Goal: Find specific page/section: Find specific page/section

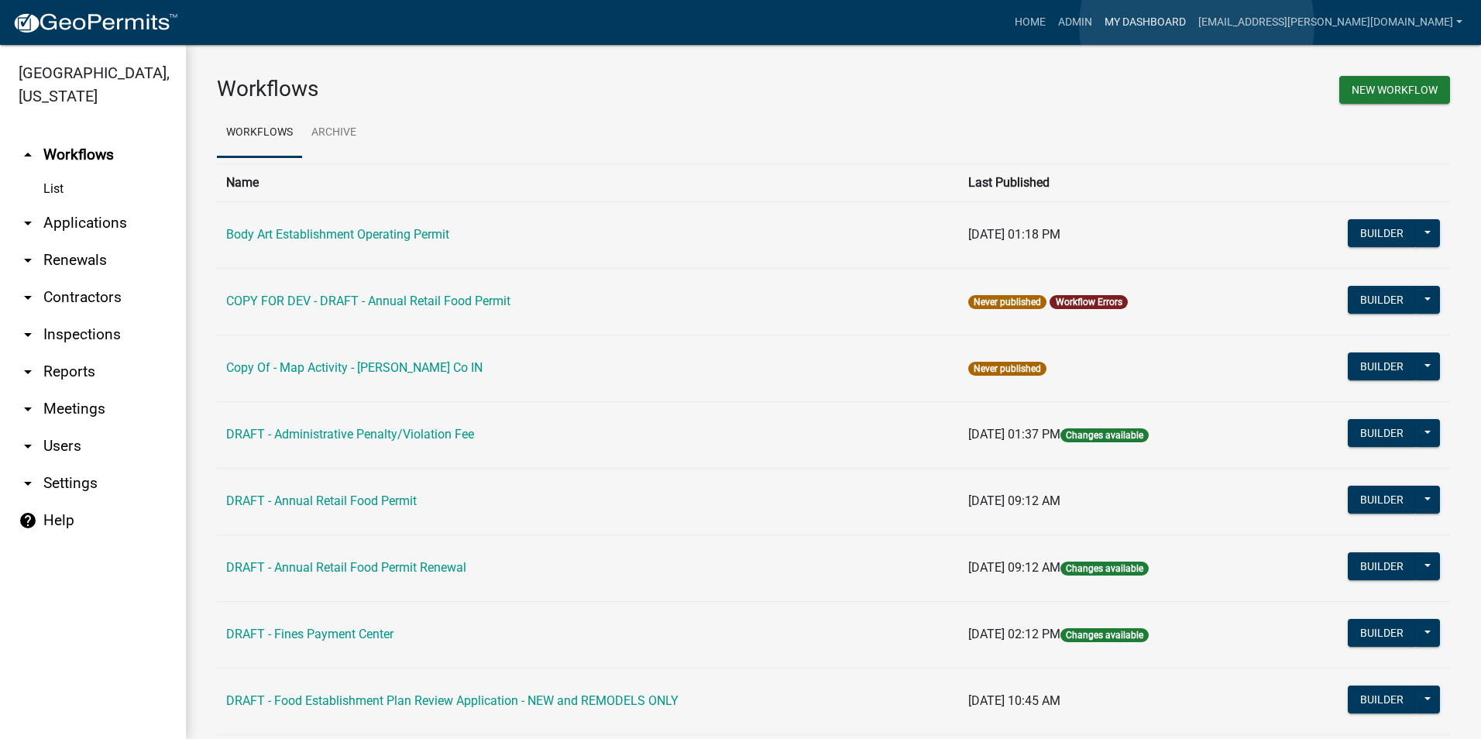
click at [1192, 26] on link "My Dashboard" at bounding box center [1146, 22] width 94 height 29
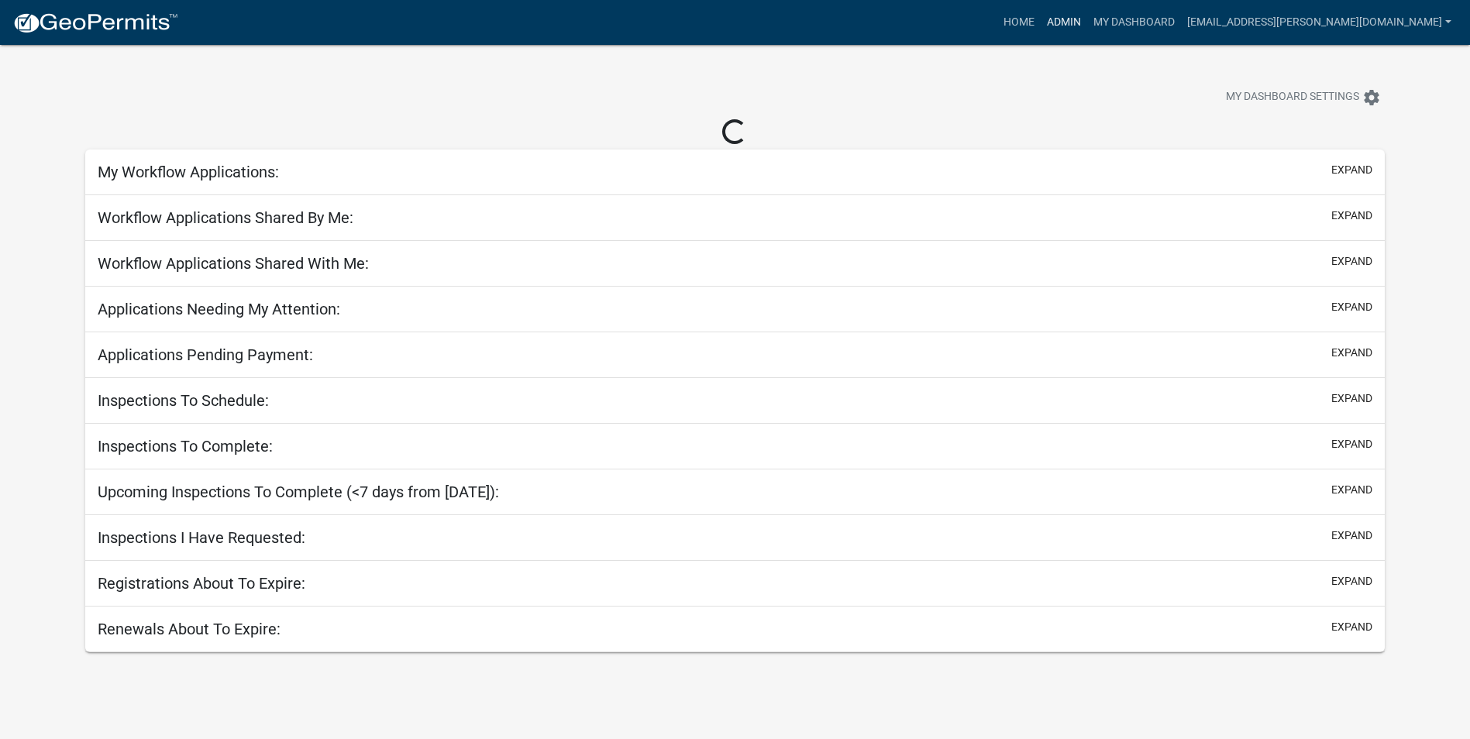
click at [1087, 23] on link "Admin" at bounding box center [1063, 22] width 46 height 29
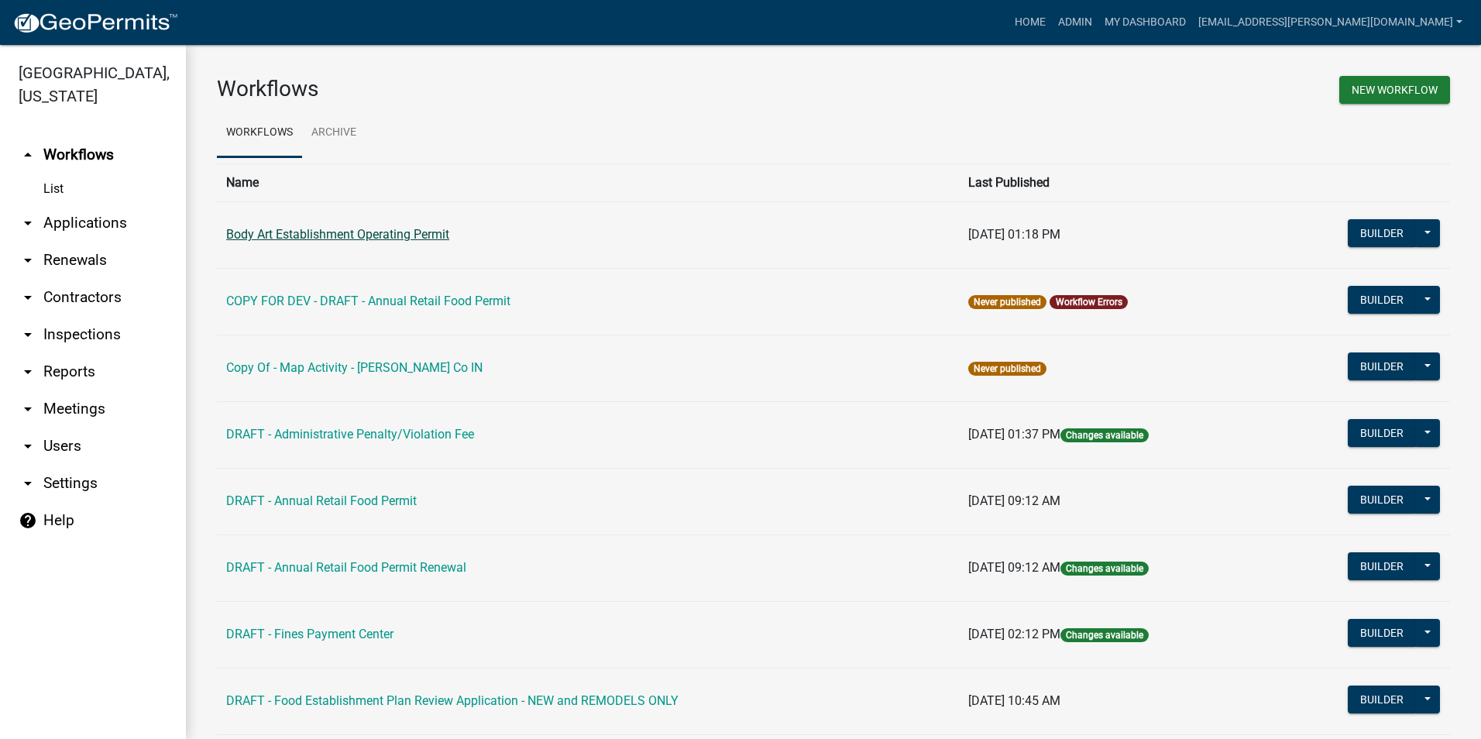
click at [291, 237] on link "Body Art Establishment Operating Permit" at bounding box center [337, 234] width 223 height 15
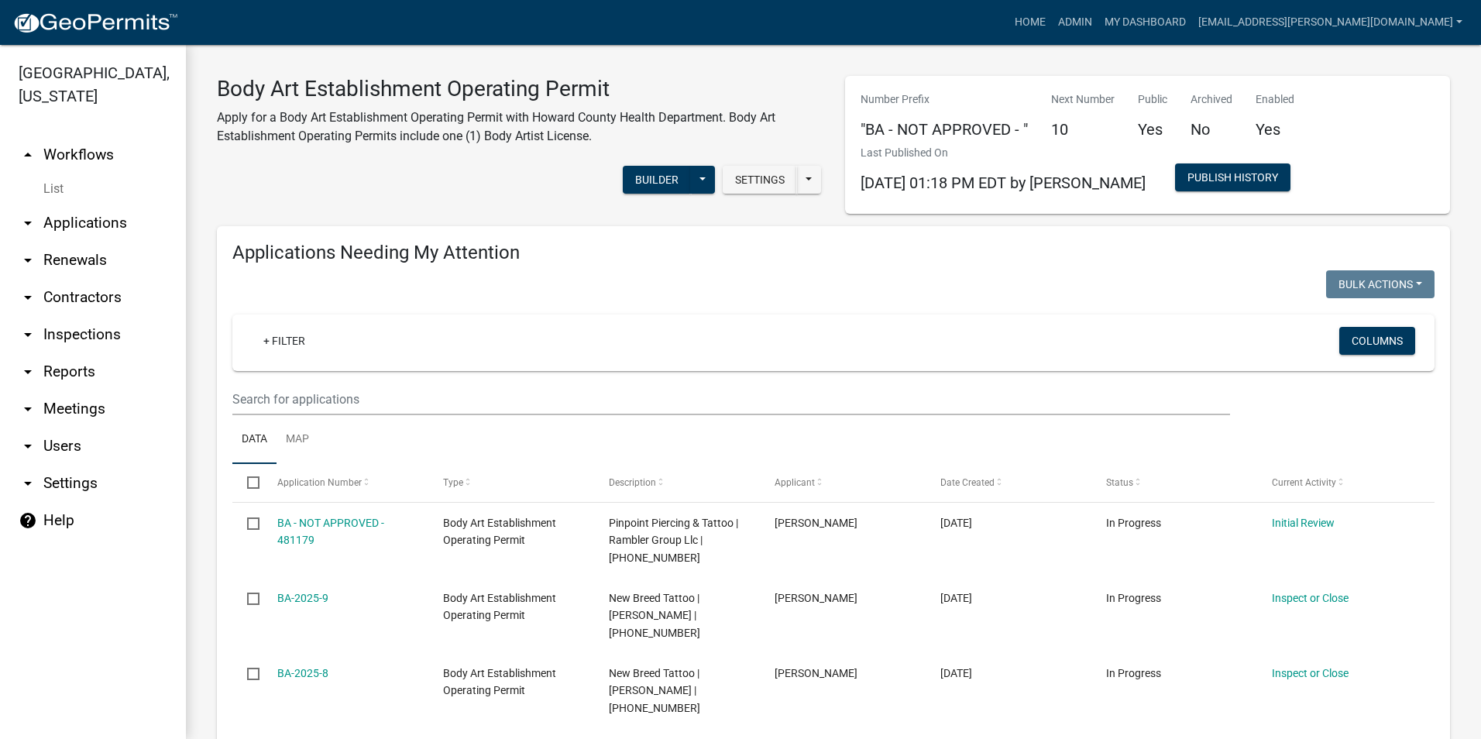
click at [29, 298] on icon "arrow_drop_down" at bounding box center [28, 297] width 19 height 19
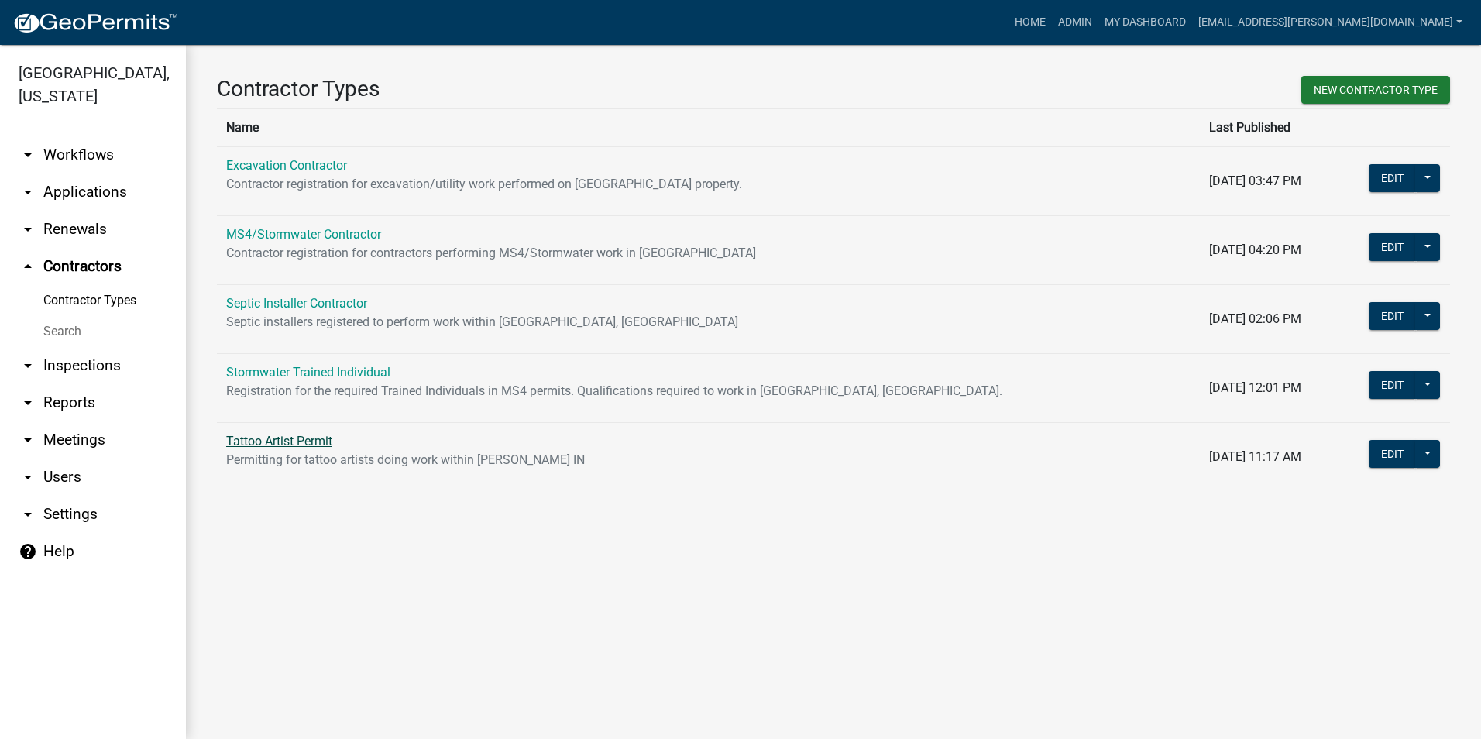
click at [301, 441] on link "Tattoo Artist Permit" at bounding box center [279, 441] width 106 height 15
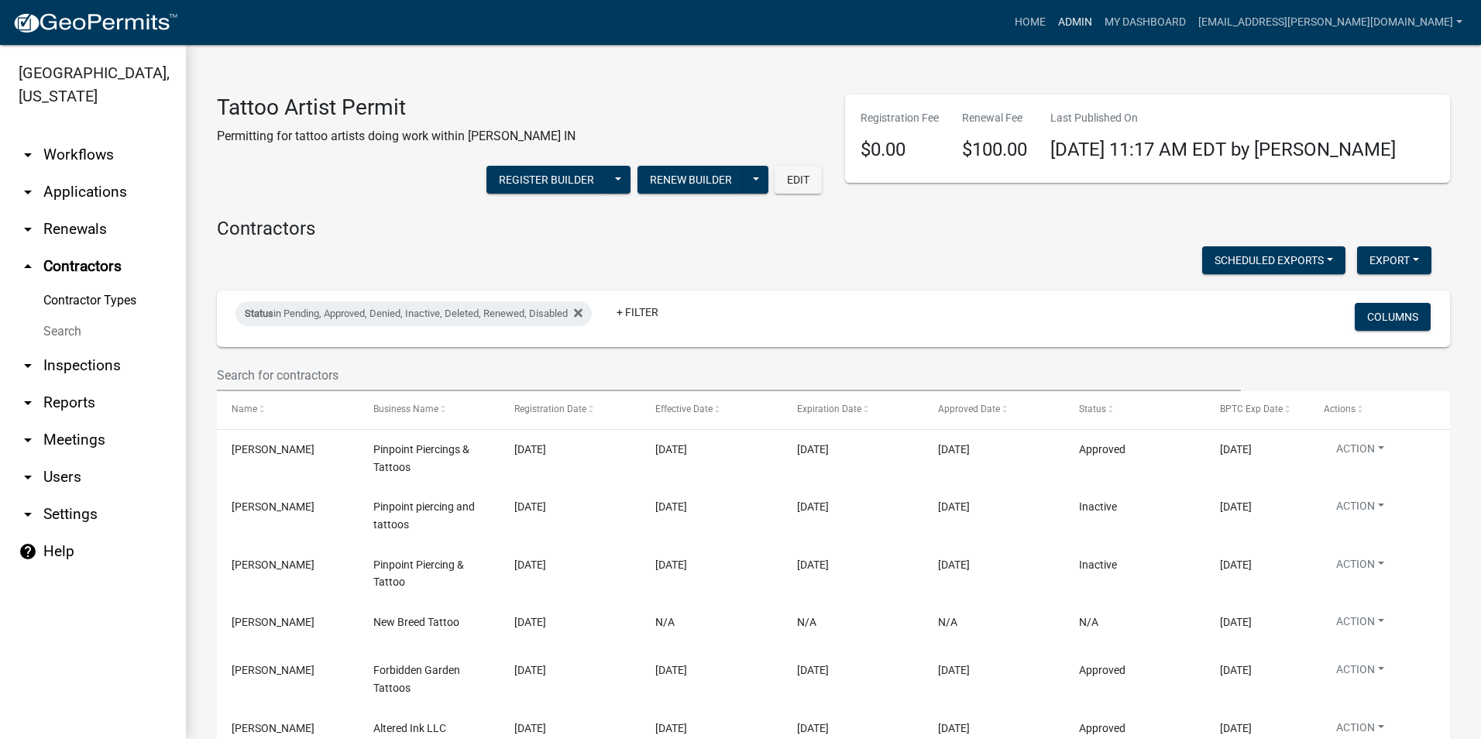
click at [1099, 24] on link "Admin" at bounding box center [1075, 22] width 46 height 29
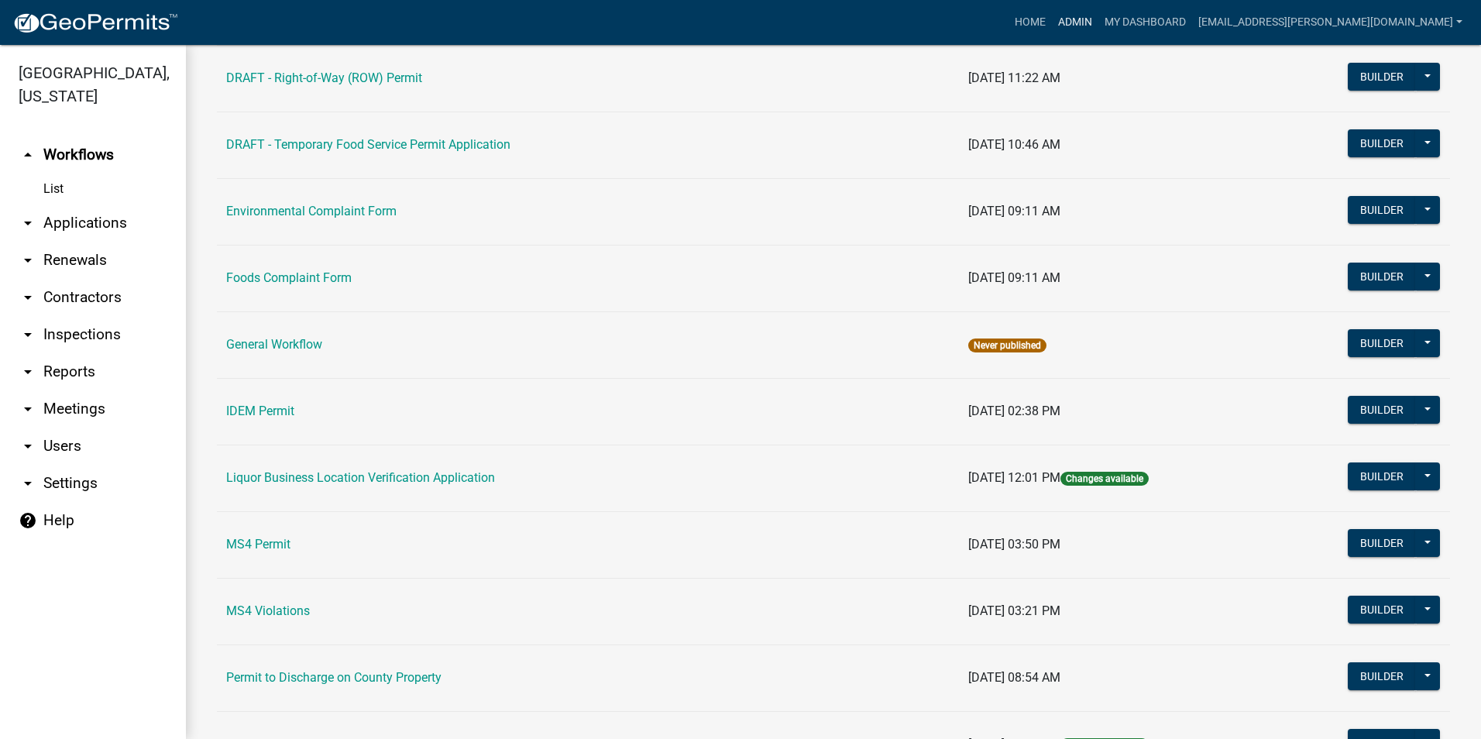
scroll to position [1162, 0]
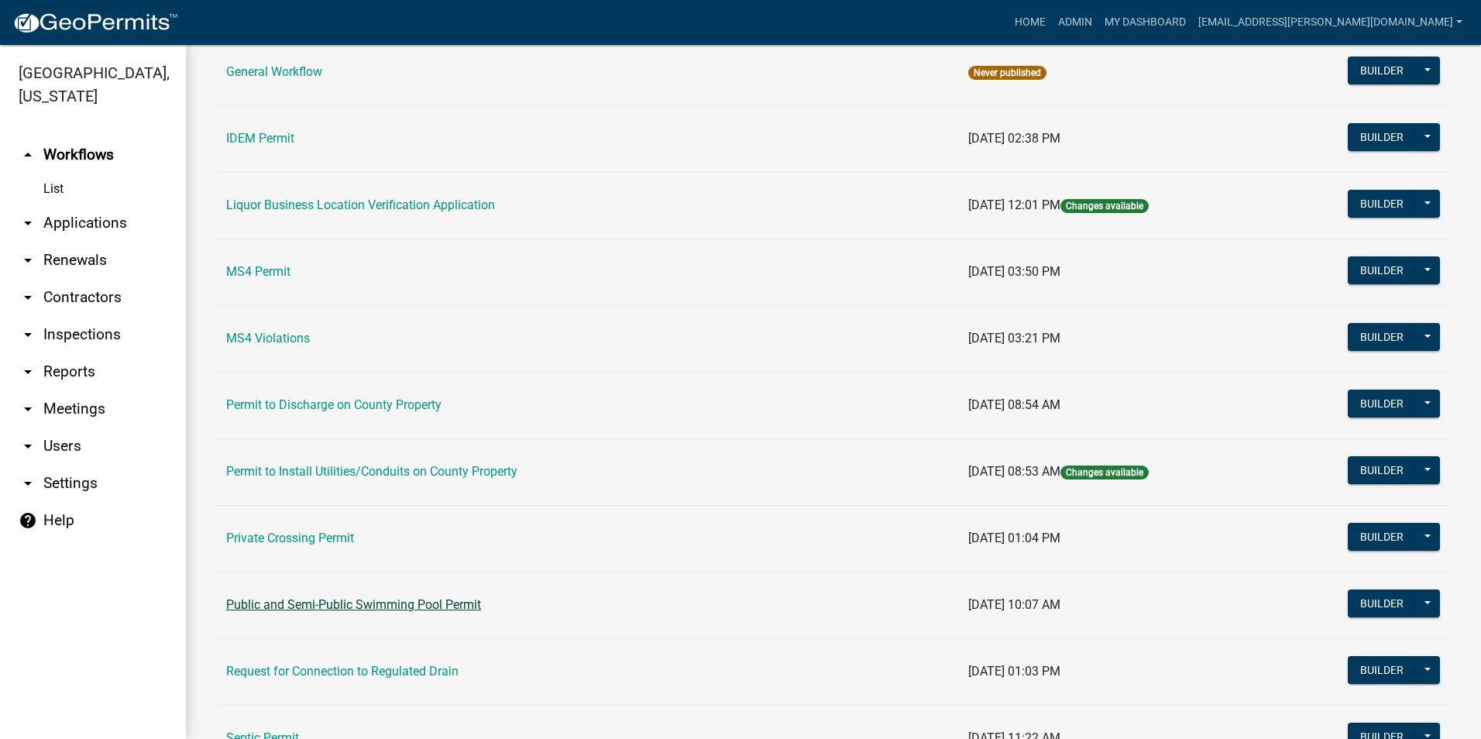
click at [328, 611] on link "Public and Semi-Public Swimming Pool Permit" at bounding box center [353, 604] width 255 height 15
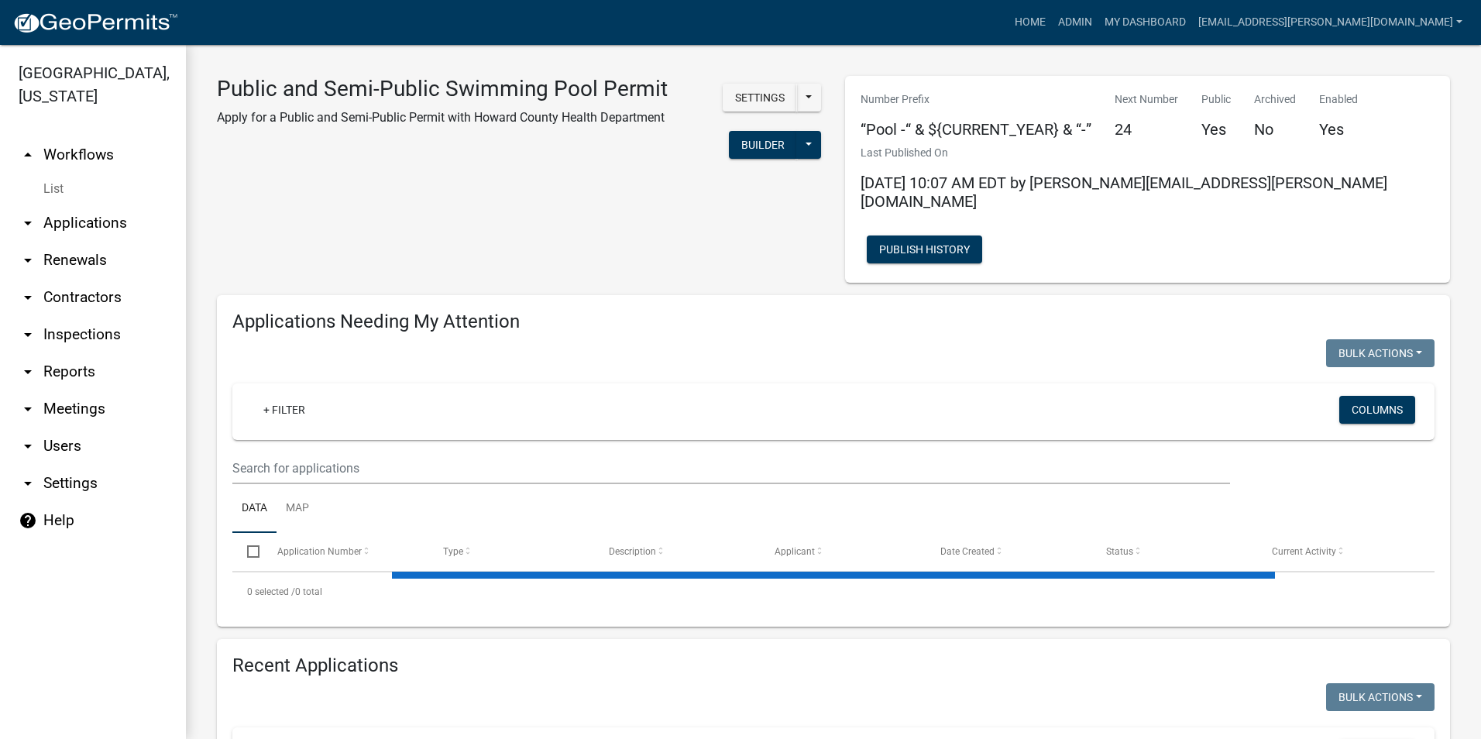
select select "3: 100"
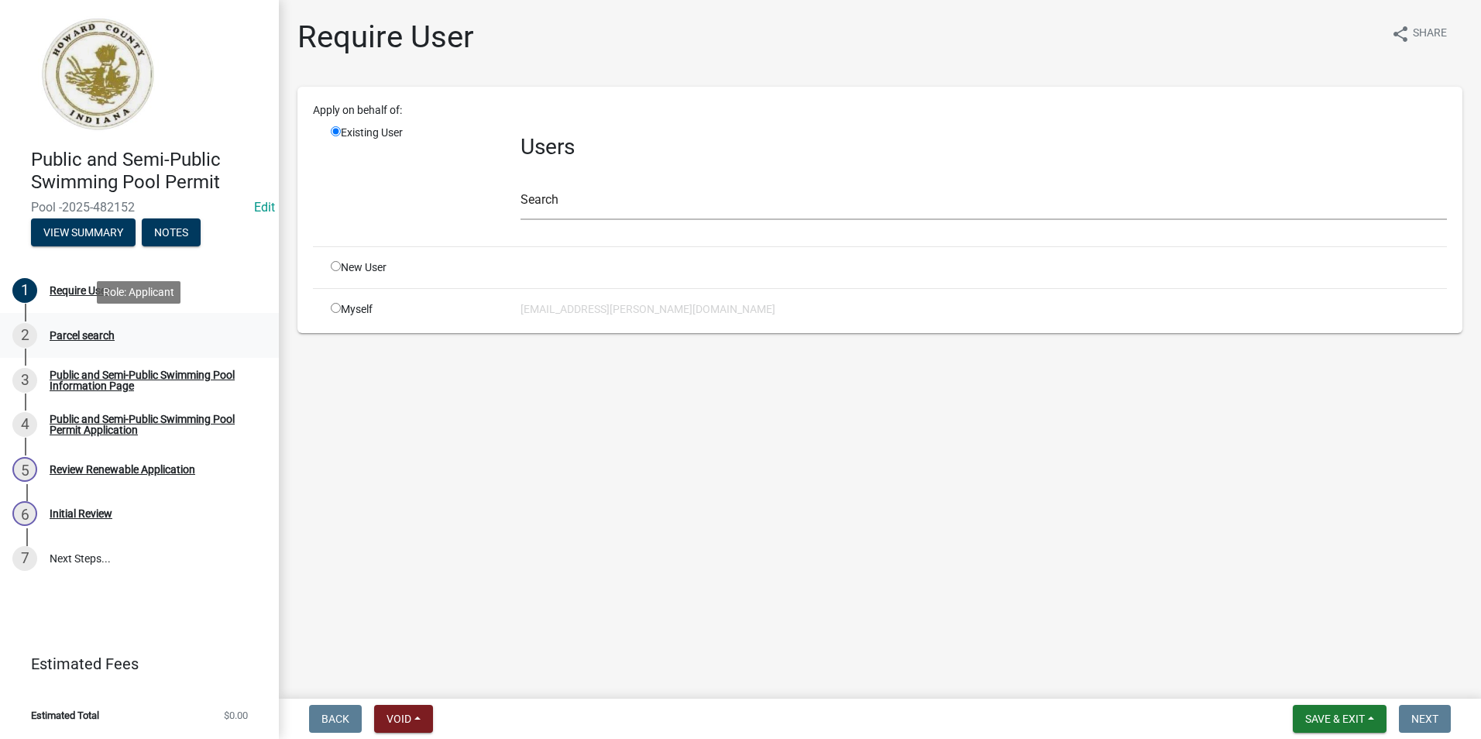
click at [106, 337] on div "Parcel search" at bounding box center [82, 335] width 65 height 11
click at [110, 390] on div "Public and Semi-Public Swimming Pool Information Page" at bounding box center [152, 381] width 205 height 22
click at [77, 339] on div "Parcel search" at bounding box center [82, 335] width 65 height 11
